Goal: Use online tool/utility: Utilize a website feature to perform a specific function

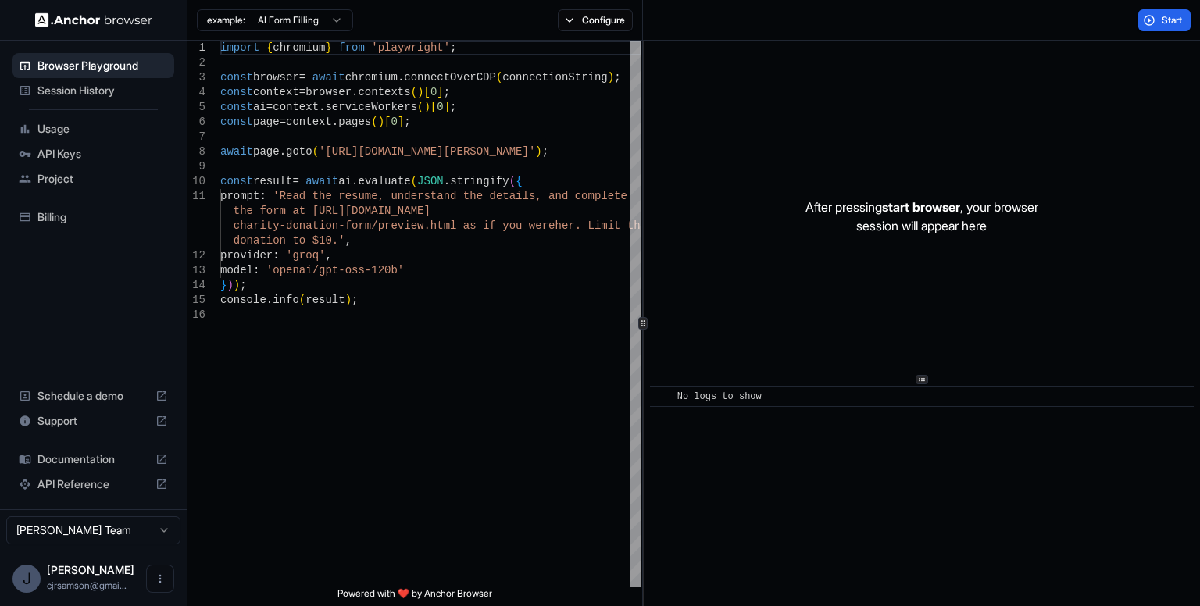
click at [122, 86] on span "Session History" at bounding box center [102, 91] width 130 height 16
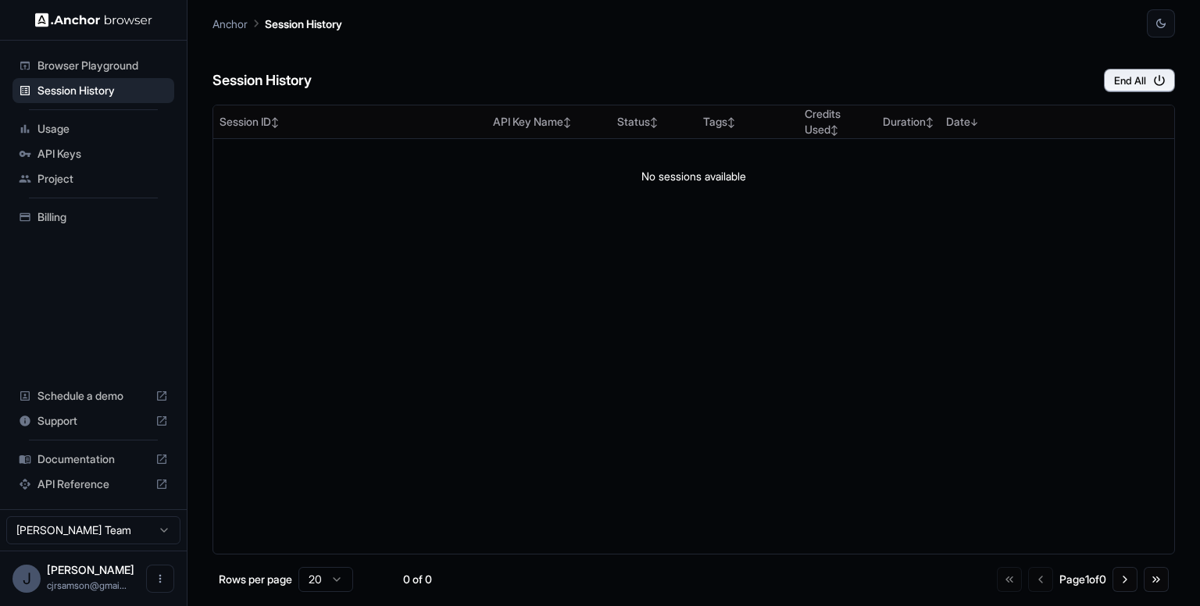
click at [115, 129] on span "Usage" at bounding box center [102, 129] width 130 height 16
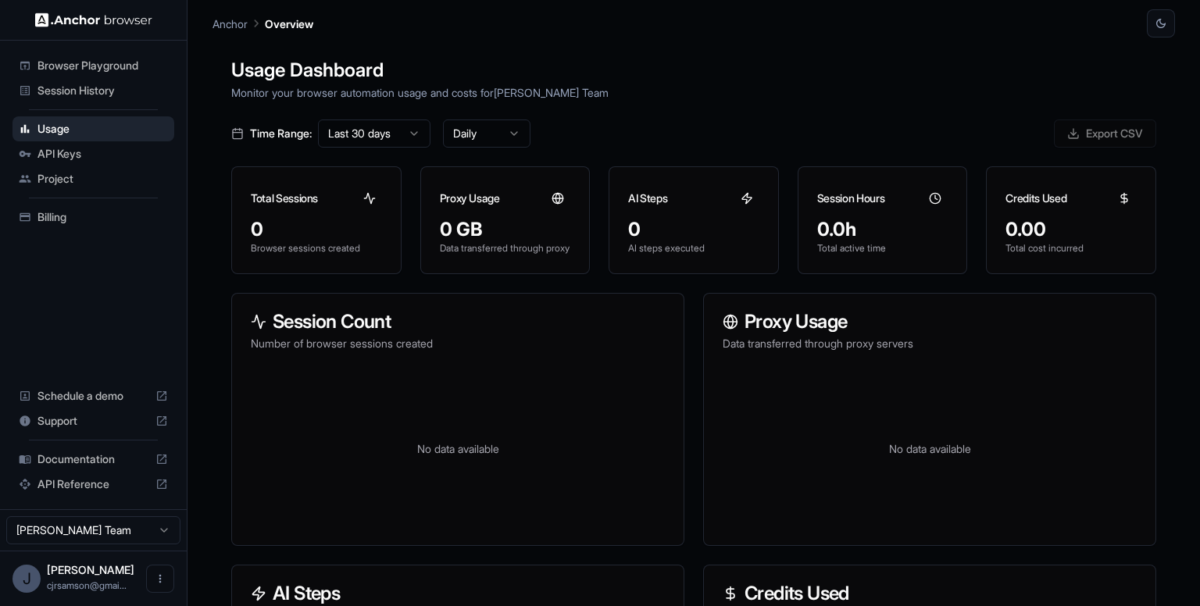
click at [114, 154] on span "API Keys" at bounding box center [102, 154] width 130 height 16
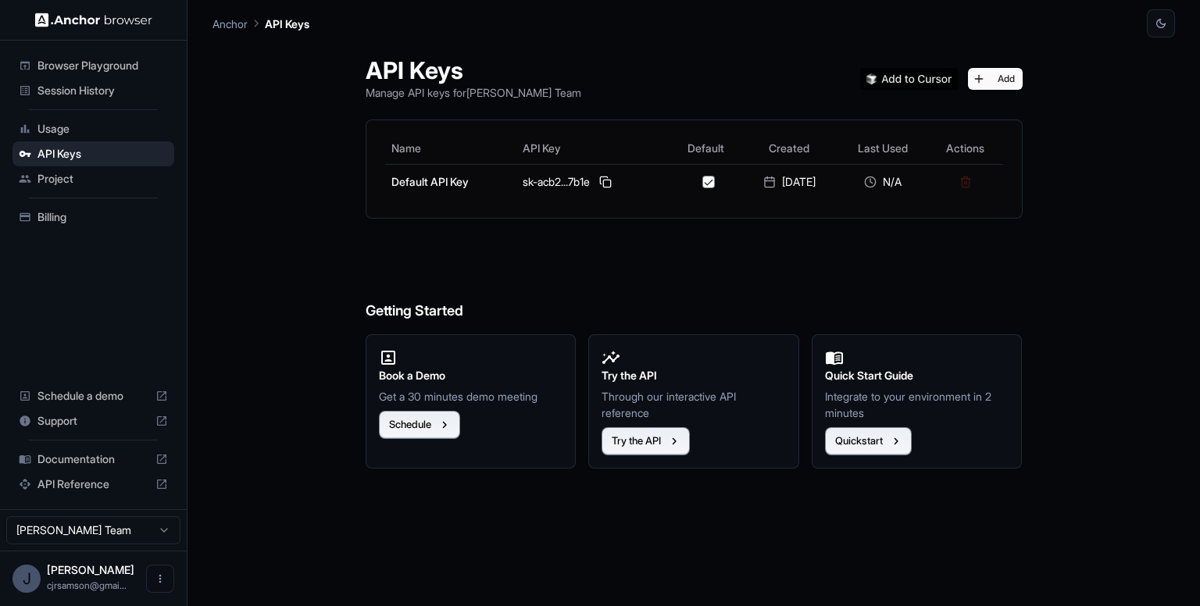
click at [116, 175] on span "Project" at bounding box center [102, 179] width 130 height 16
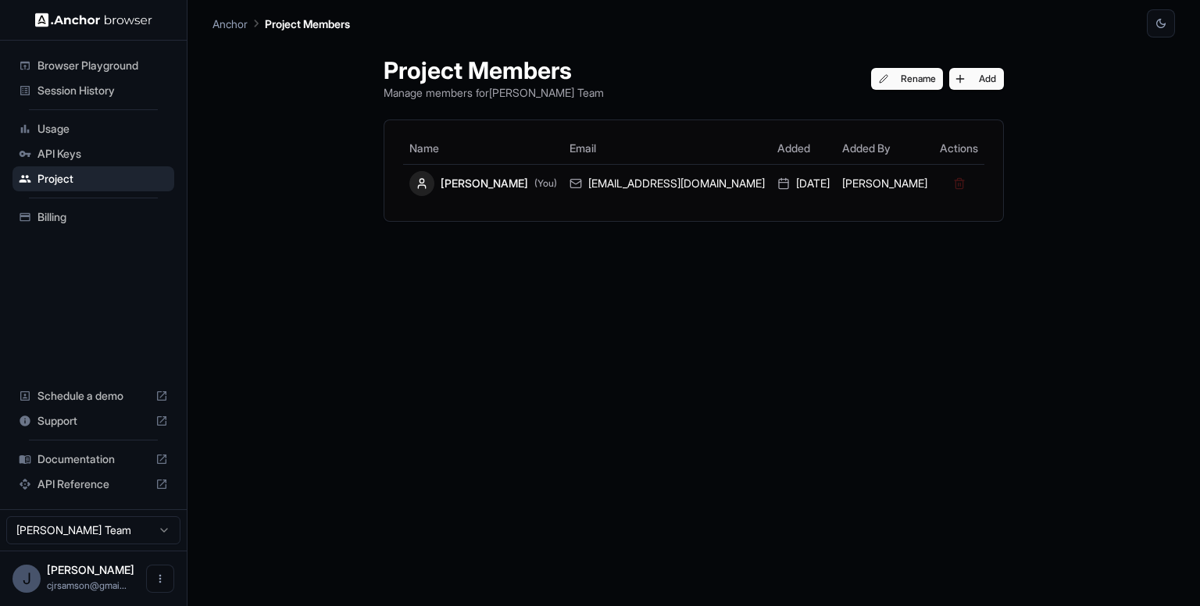
click at [104, 223] on span "Billing" at bounding box center [102, 217] width 130 height 16
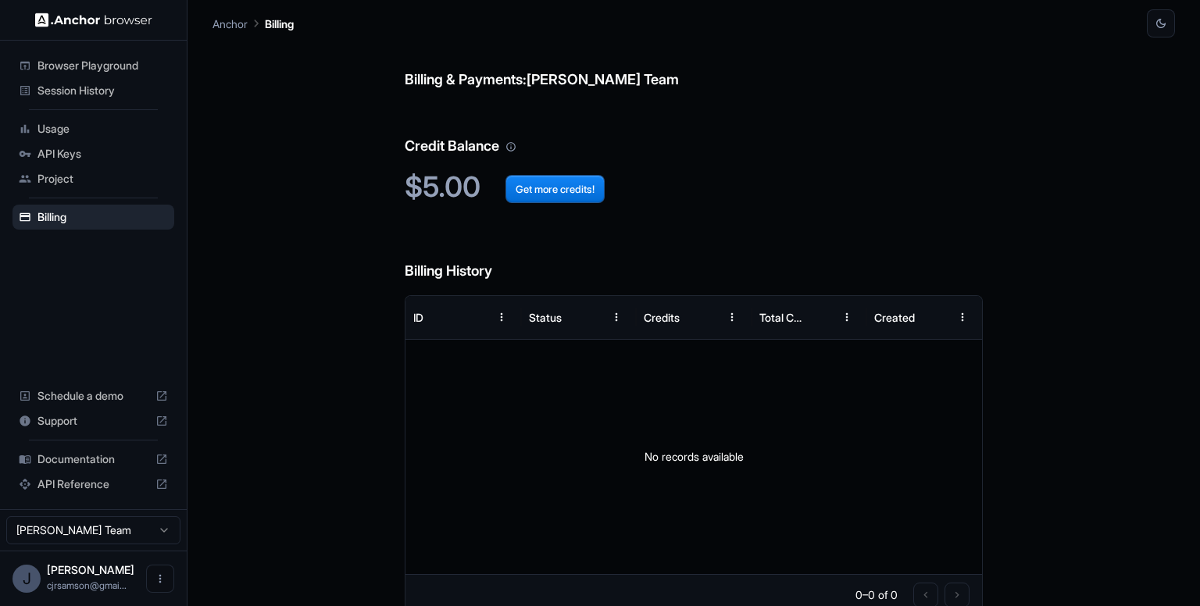
click at [123, 59] on span "Browser Playground" at bounding box center [102, 66] width 130 height 16
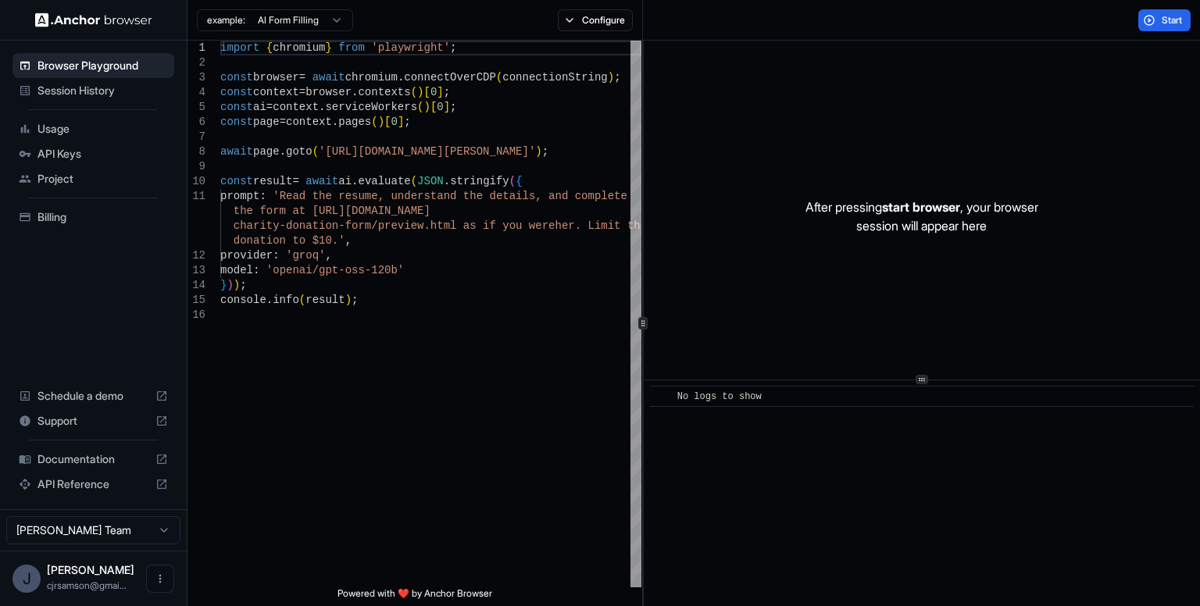
click at [289, 19] on html "Browser Playground Session History Usage API Keys Project Billing Schedule a de…" at bounding box center [600, 303] width 1200 height 606
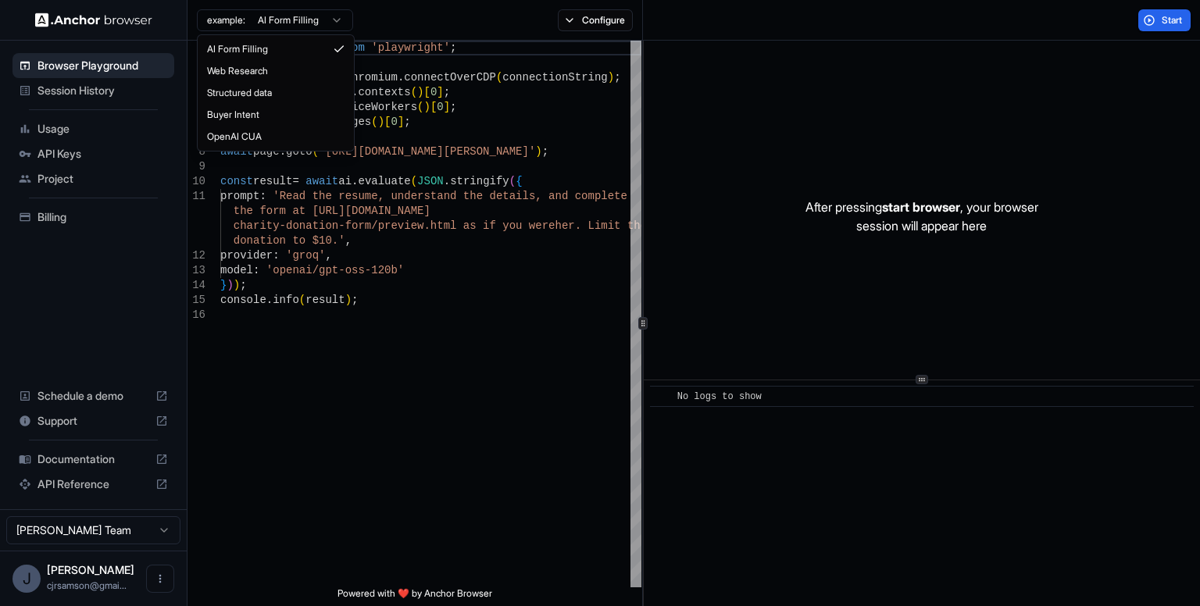
type textarea "**********"
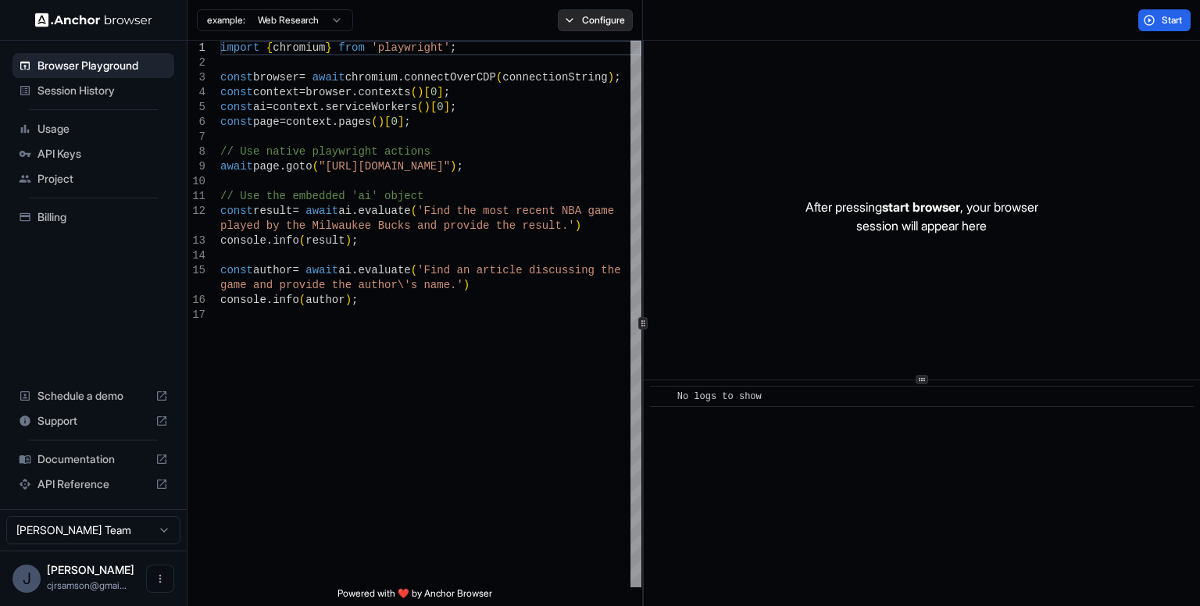
click at [589, 23] on button "Configure" at bounding box center [596, 20] width 76 height 22
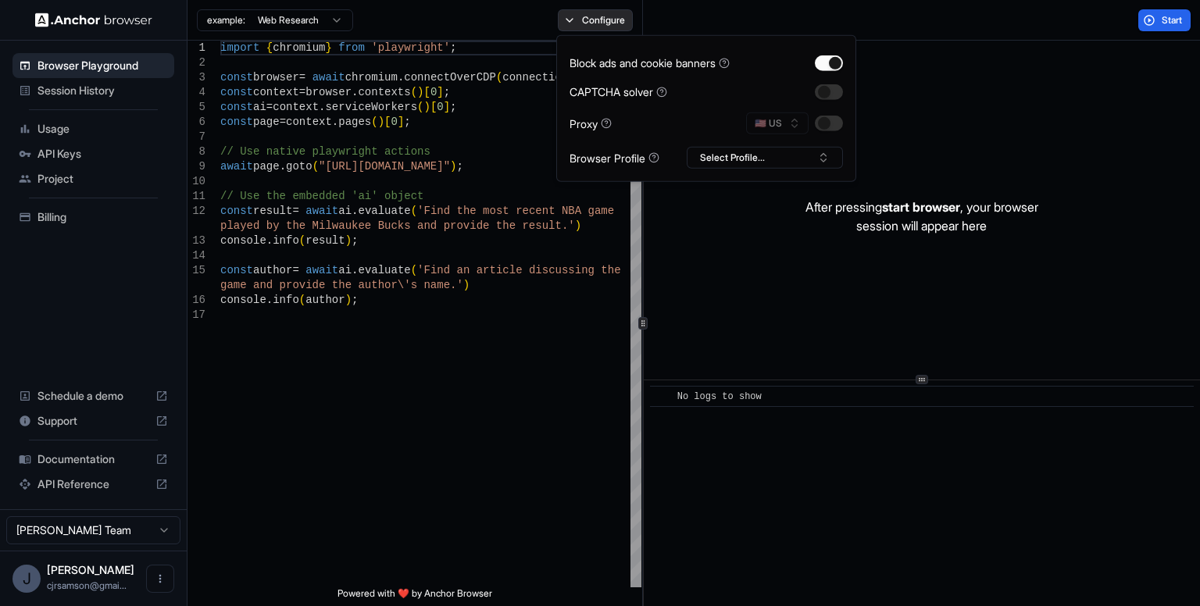
click at [589, 23] on button "Configure" at bounding box center [596, 20] width 76 height 22
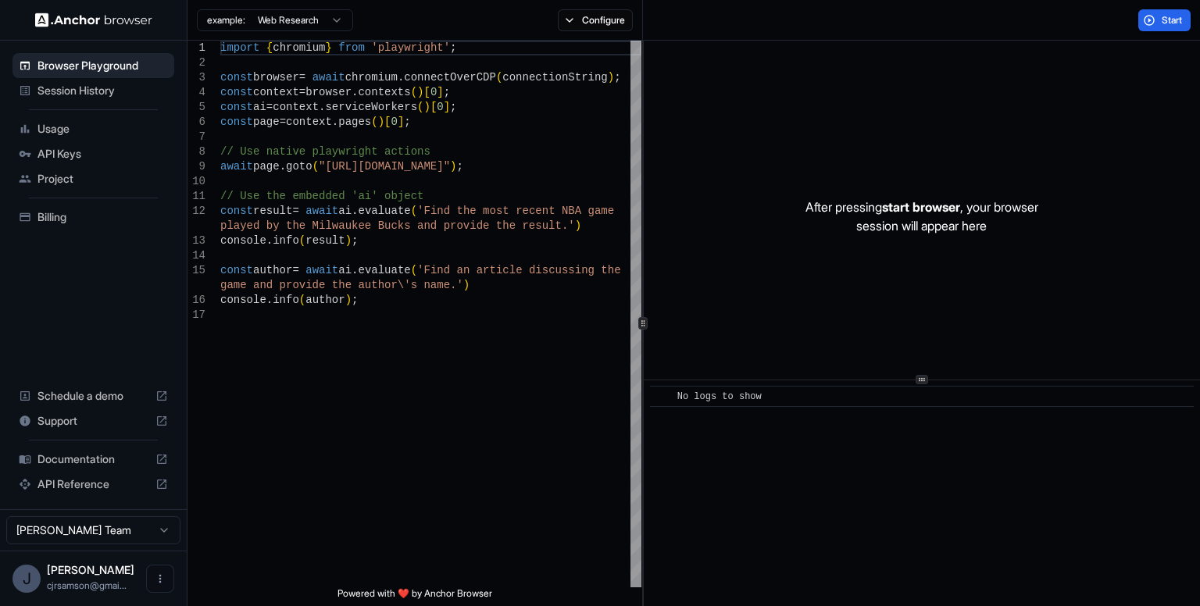
click at [120, 460] on span "Documentation" at bounding box center [93, 459] width 112 height 16
